Goal: Information Seeking & Learning: Understand process/instructions

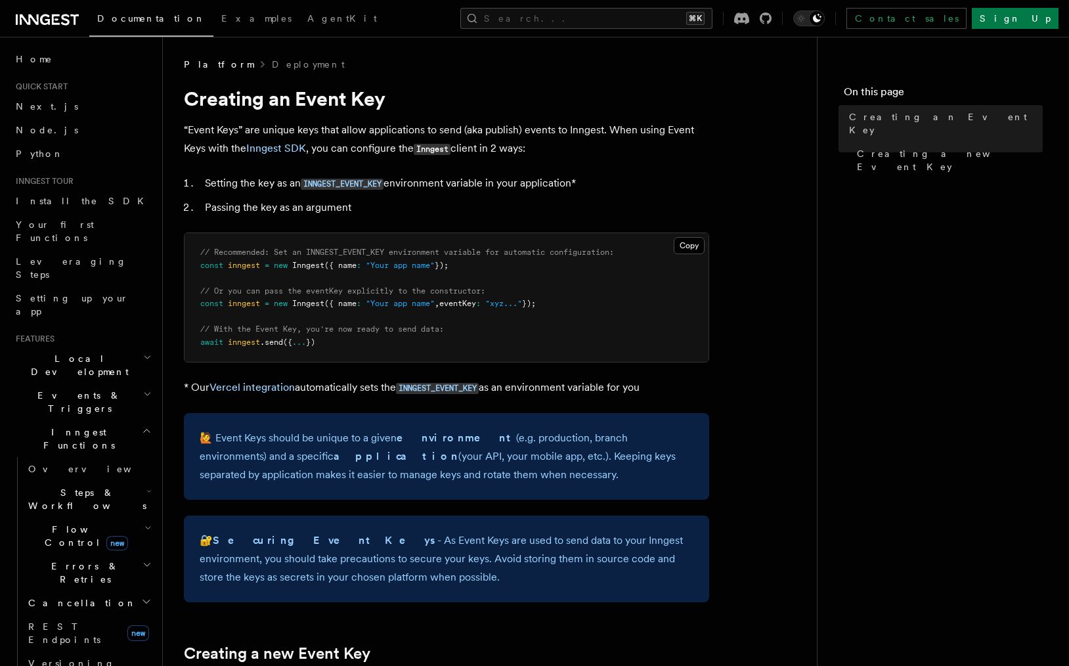
click at [693, 192] on li "Setting the key as an INNGEST_EVENT_KEY environment variable in your applicatio…" at bounding box center [455, 183] width 508 height 19
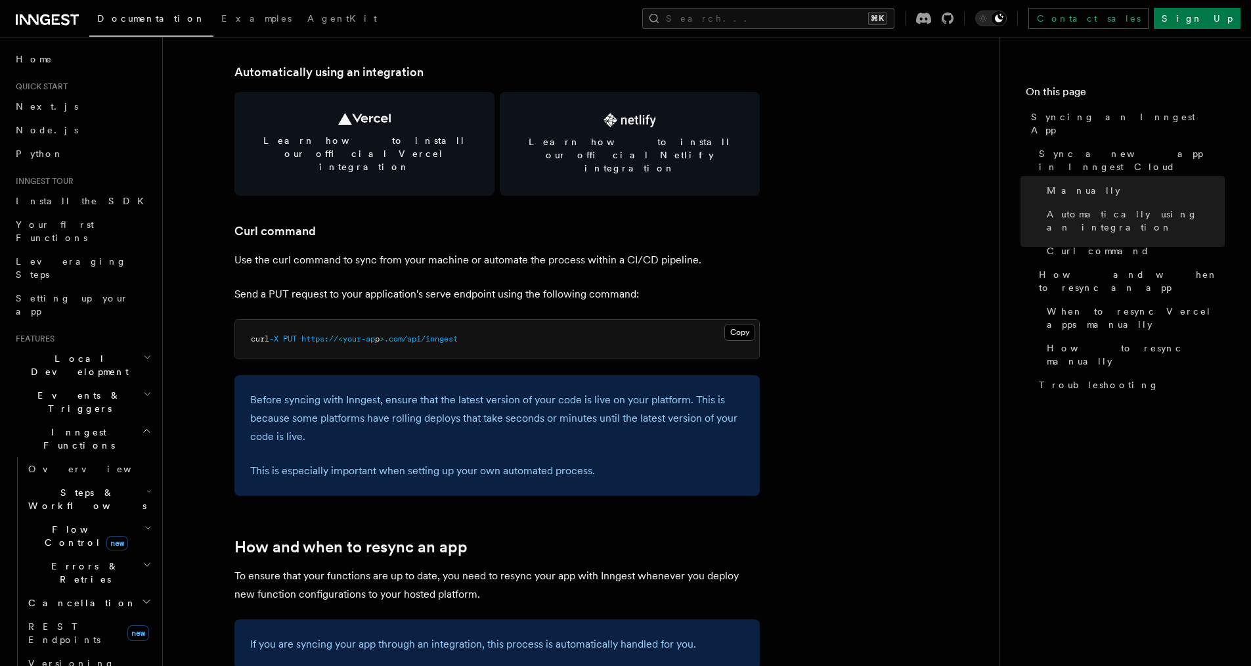
click at [832, 248] on article "Platform Deployment Syncing an Inngest App After deploying your code to a hosti…" at bounding box center [581, 398] width 794 height 4329
click at [934, 121] on article "Platform Deployment Syncing an Inngest App After deploying your code to a hosti…" at bounding box center [581, 398] width 794 height 4329
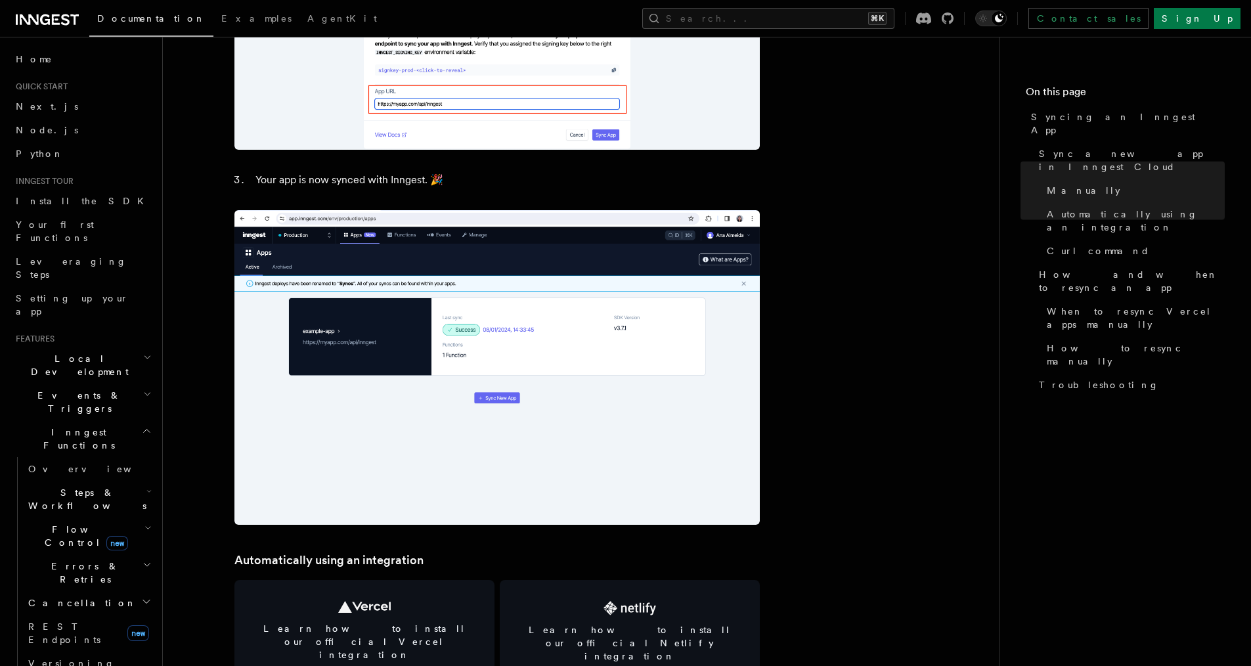
scroll to position [1232, 0]
